Goal: Transaction & Acquisition: Purchase product/service

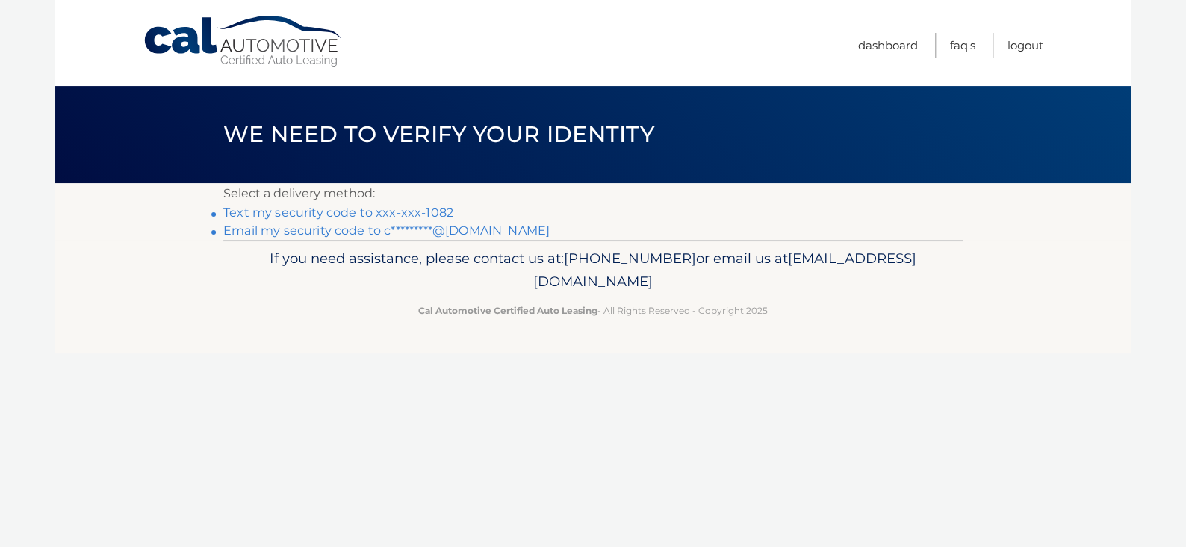
click at [373, 208] on link "Text my security code to xxx-xxx-1082" at bounding box center [338, 212] width 230 height 14
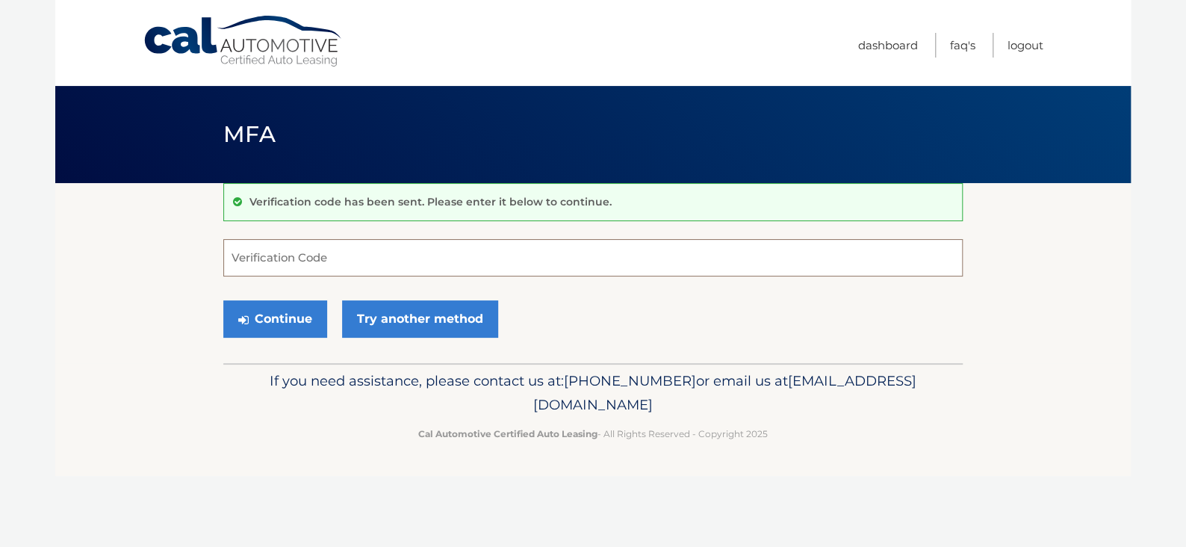
click at [345, 255] on input "Verification Code" at bounding box center [592, 257] width 739 height 37
type input "602735"
click at [223, 300] on button "Continue" at bounding box center [275, 318] width 104 height 37
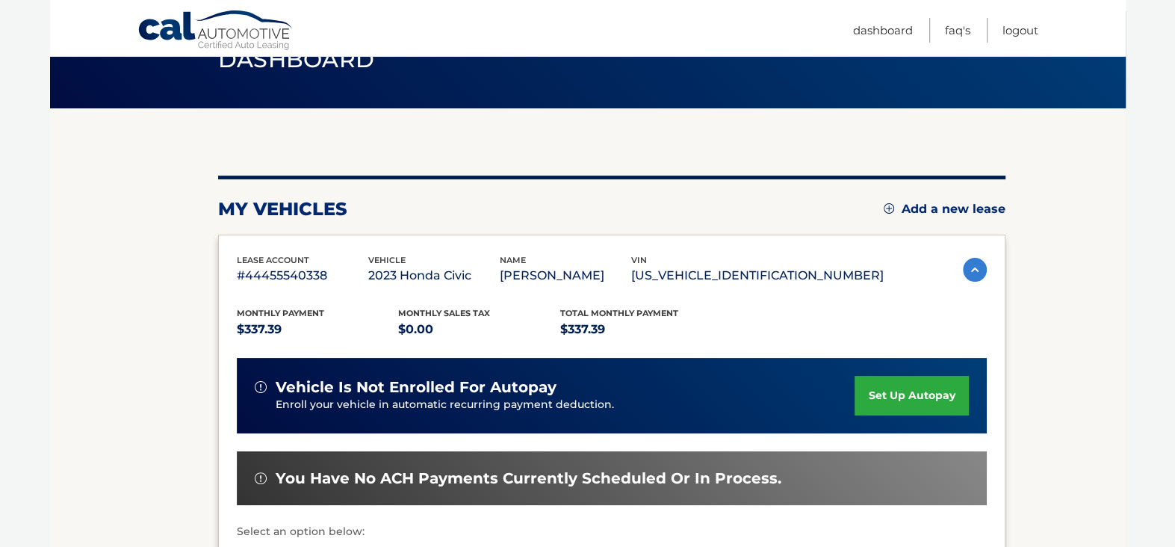
scroll to position [224, 0]
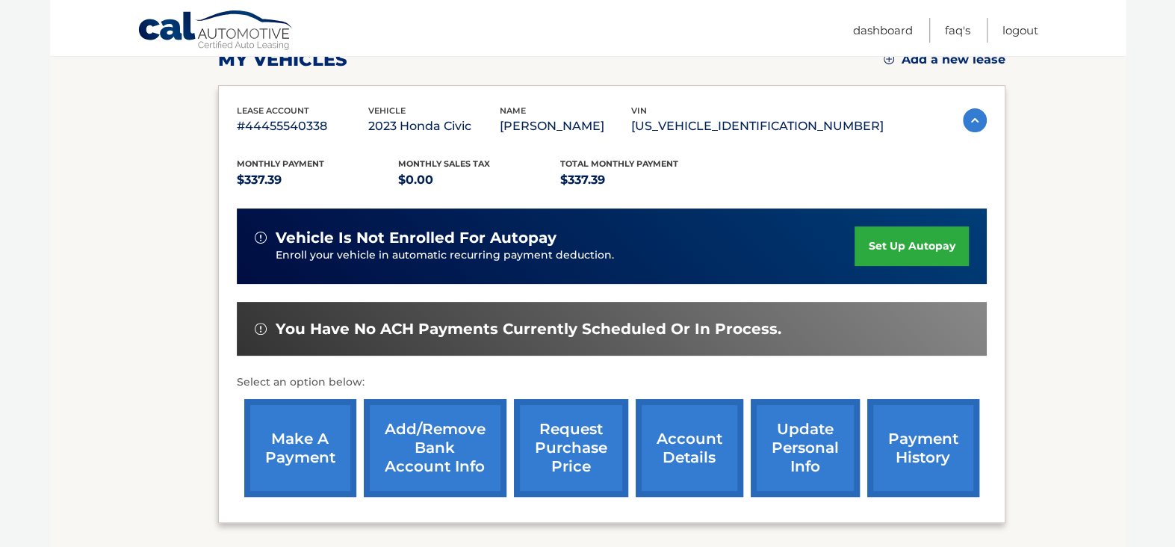
click at [291, 422] on link "make a payment" at bounding box center [300, 448] width 112 height 98
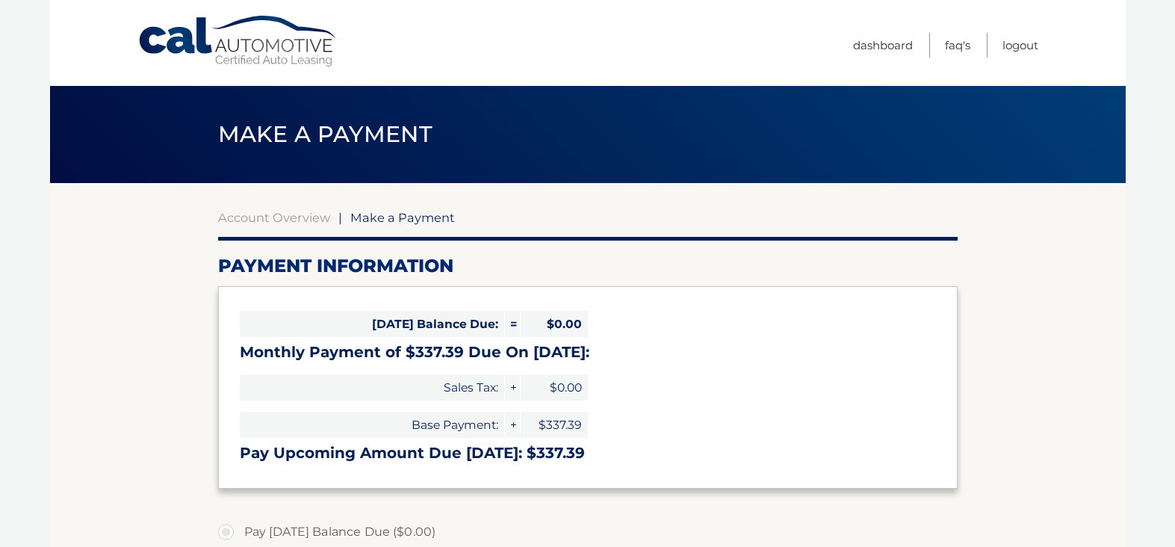
select select "NmIzOGExM2EtMmY4NS00ODgzLWFkNmEtNzM3Mjc5N2RmNWRl"
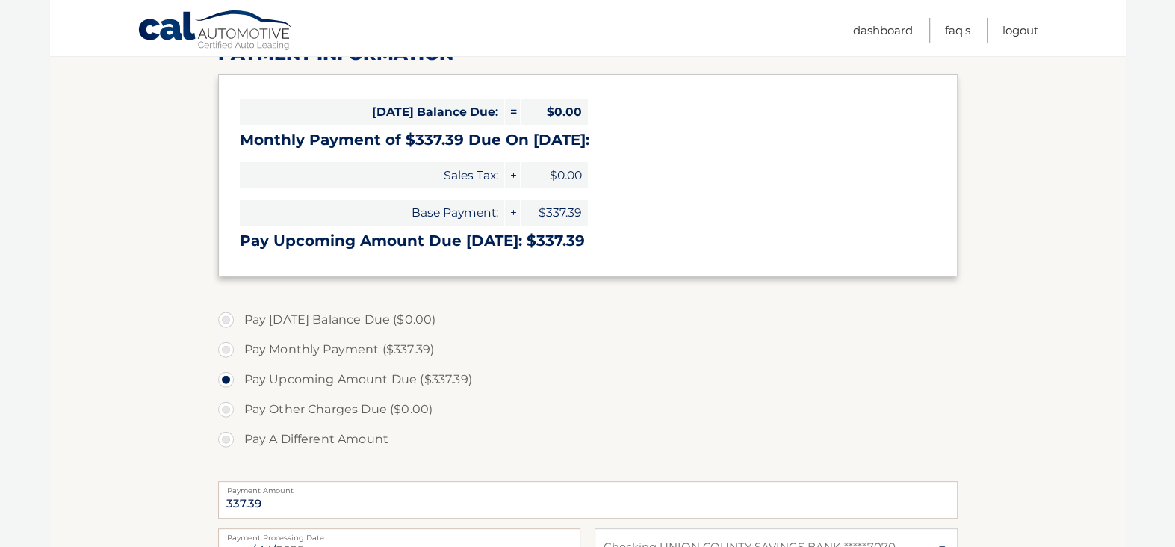
scroll to position [224, 0]
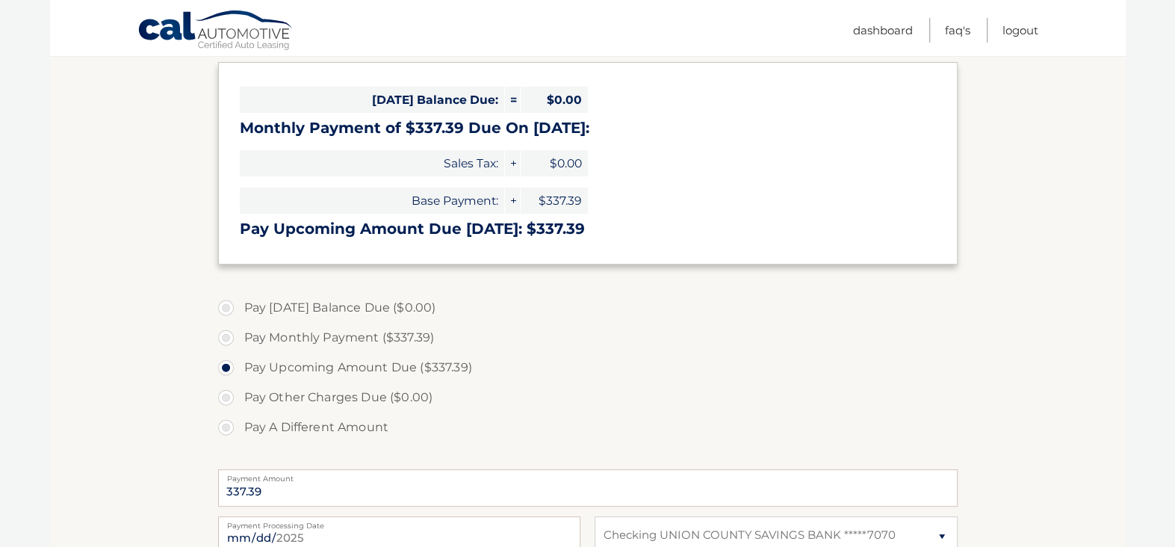
click at [224, 336] on label "Pay Monthly Payment ($337.39)" at bounding box center [587, 338] width 739 height 30
click at [224, 336] on input "Pay Monthly Payment ($337.39)" at bounding box center [231, 335] width 15 height 24
radio input "true"
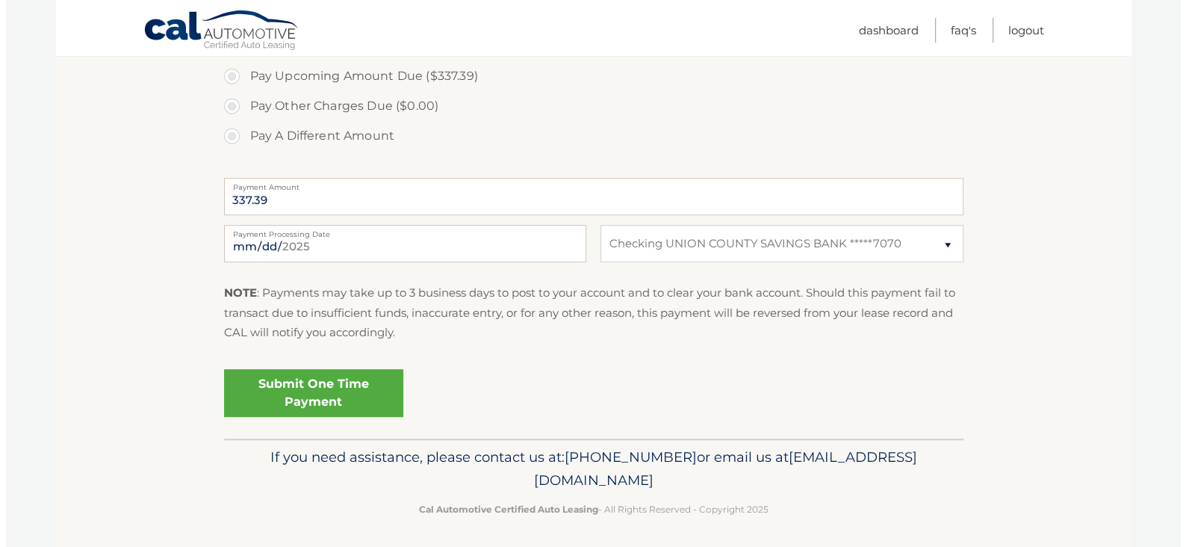
scroll to position [519, 0]
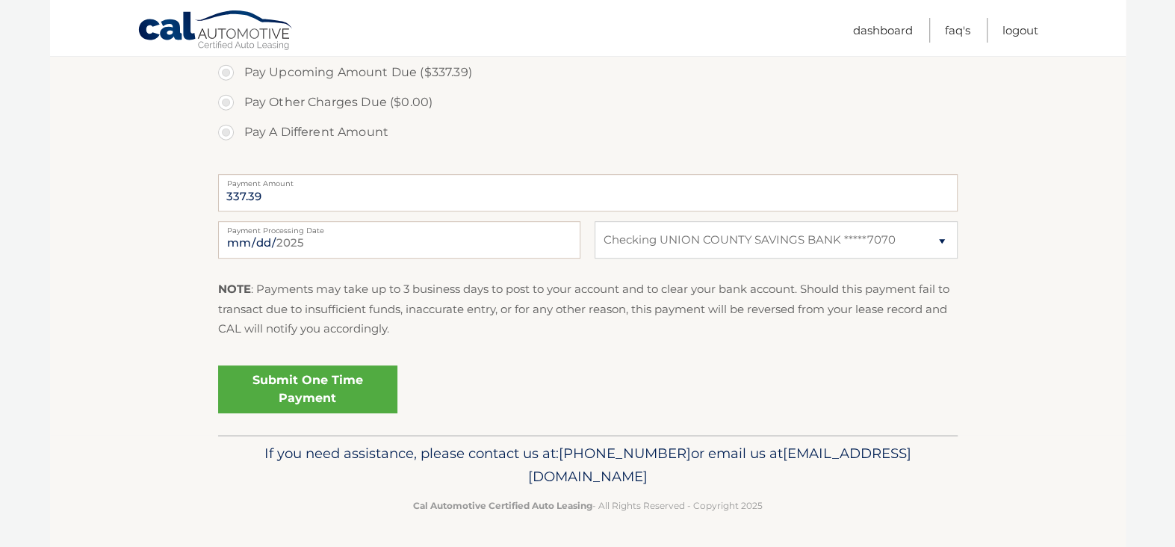
click at [287, 373] on link "Submit One Time Payment" at bounding box center [307, 389] width 179 height 48
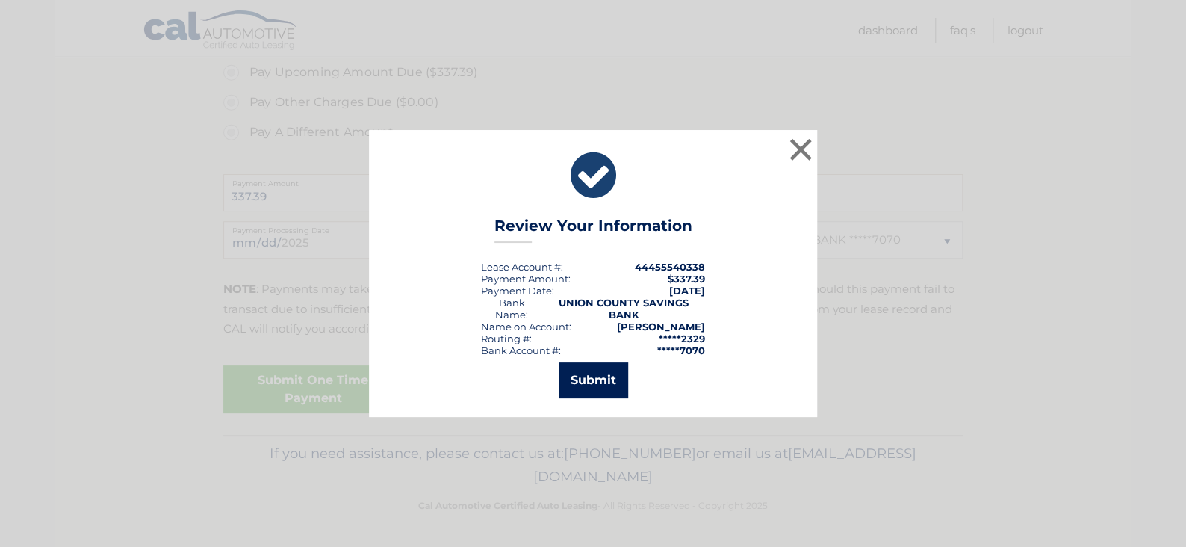
click at [604, 371] on button "Submit" at bounding box center [593, 380] width 69 height 36
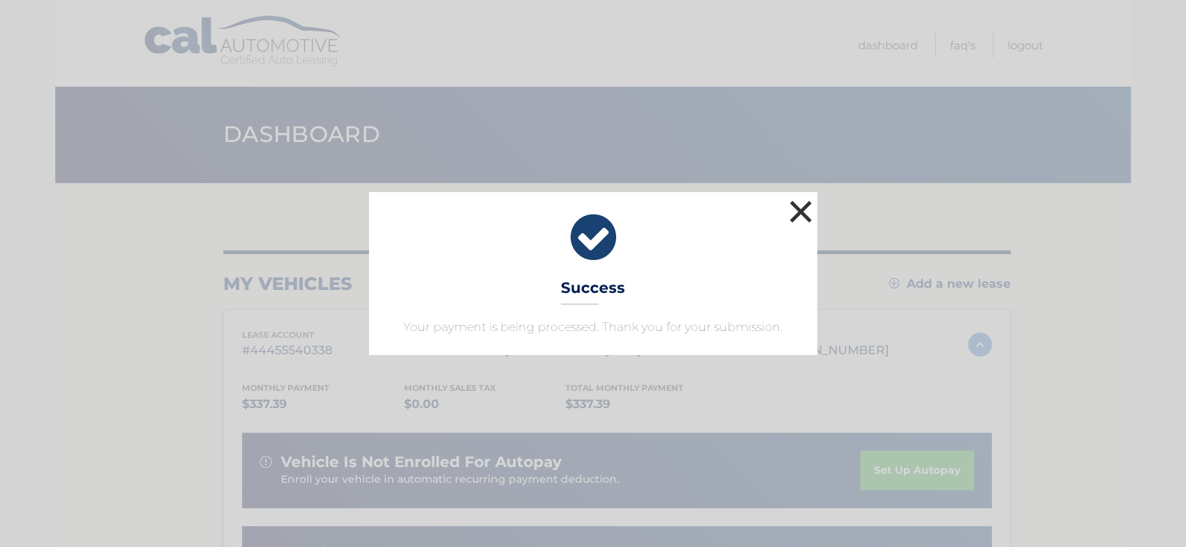
click at [798, 205] on button "×" at bounding box center [801, 211] width 30 height 30
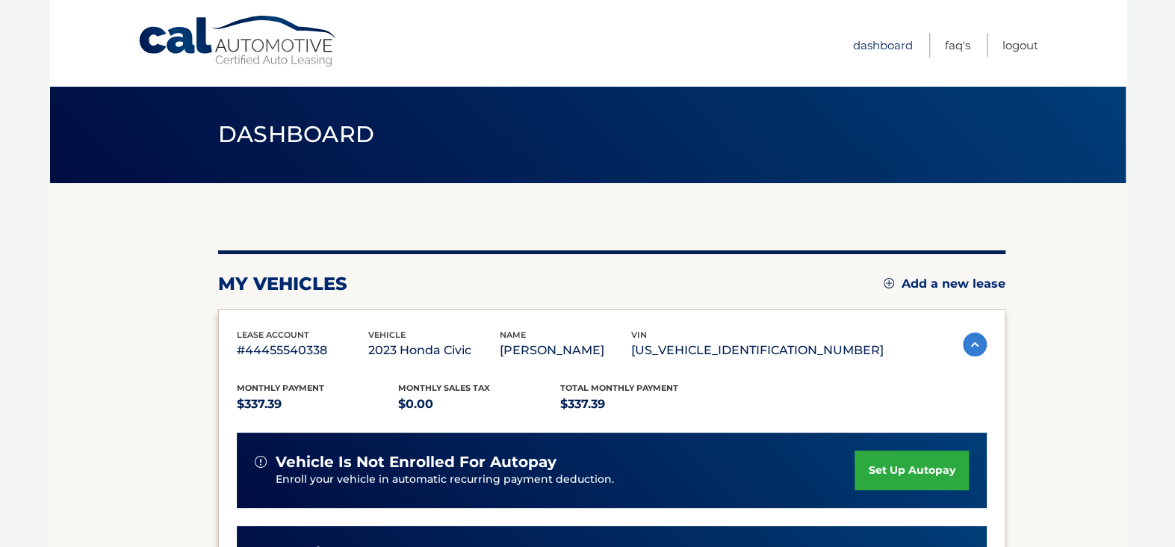
click at [878, 39] on link "Dashboard" at bounding box center [883, 45] width 60 height 25
click at [963, 341] on img at bounding box center [975, 344] width 24 height 24
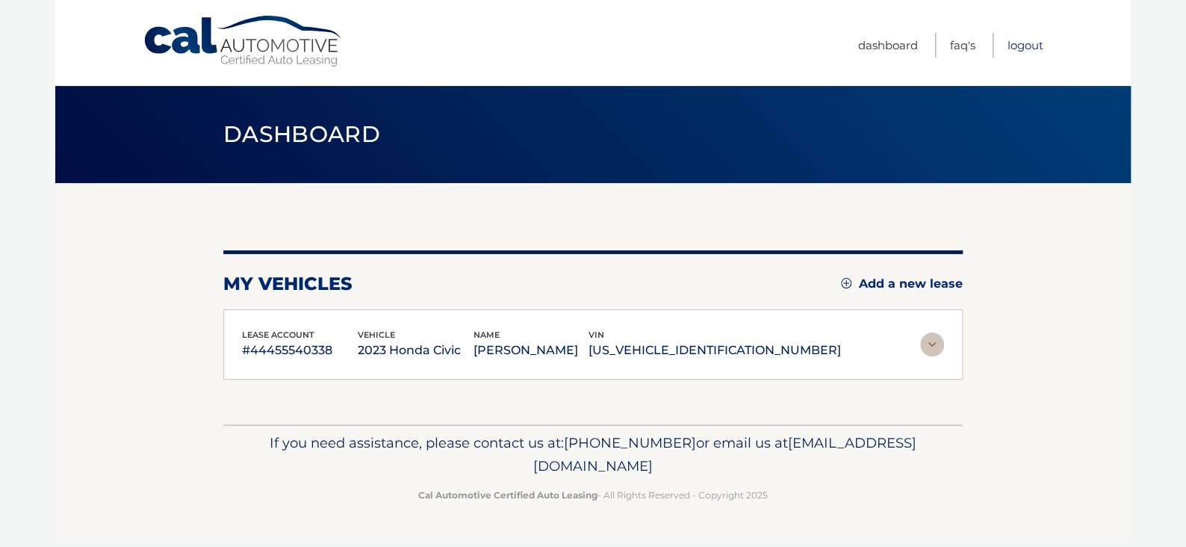
click at [1027, 43] on link "Logout" at bounding box center [1025, 45] width 36 height 25
